Goal: Subscribe to service/newsletter

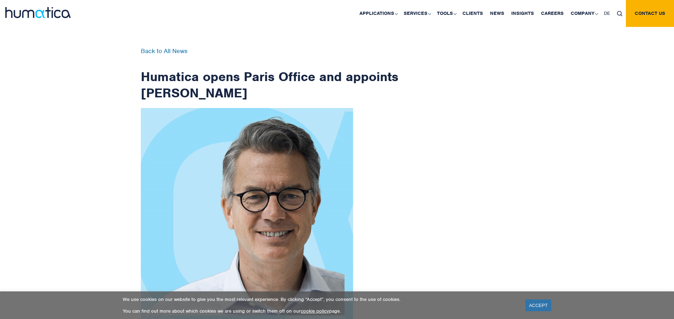
scroll to position [1128, 0]
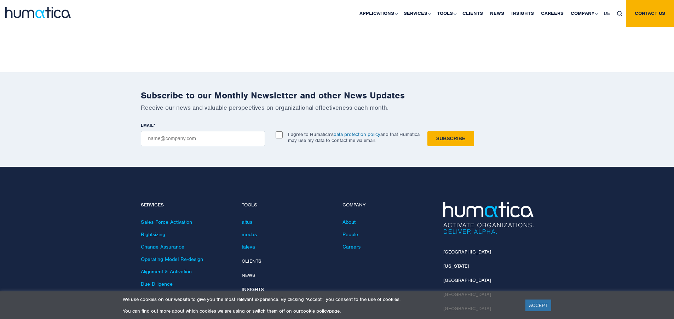
checkbox input "true"
type input "[EMAIL_ADDRESS][DOMAIN_NAME]"
click at [427, 131] on input "Subscribe" at bounding box center [450, 138] width 47 height 15
